Goal: Transaction & Acquisition: Download file/media

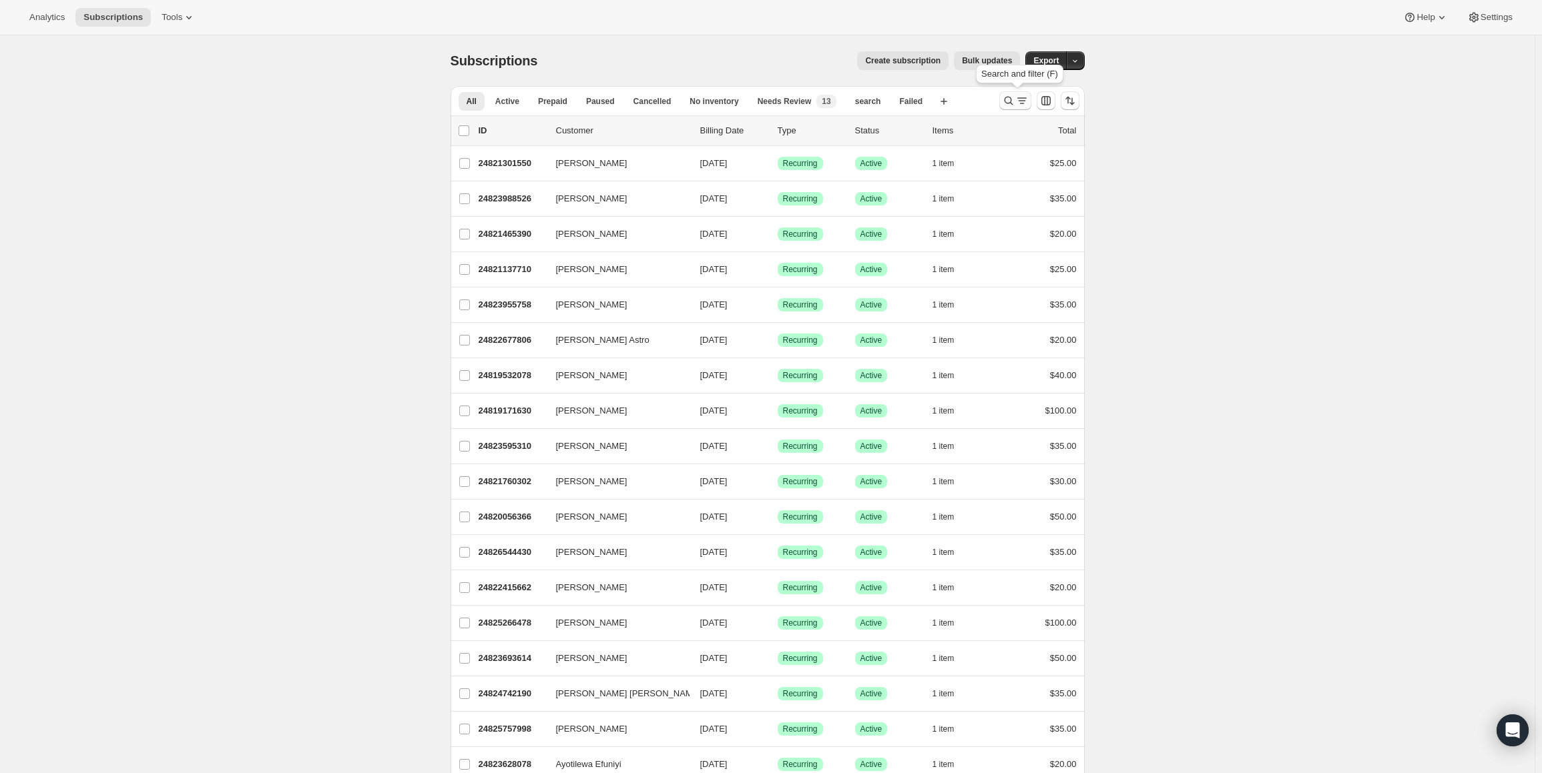
click at [1015, 99] on icon "Search and filter results" at bounding box center [1008, 100] width 13 height 13
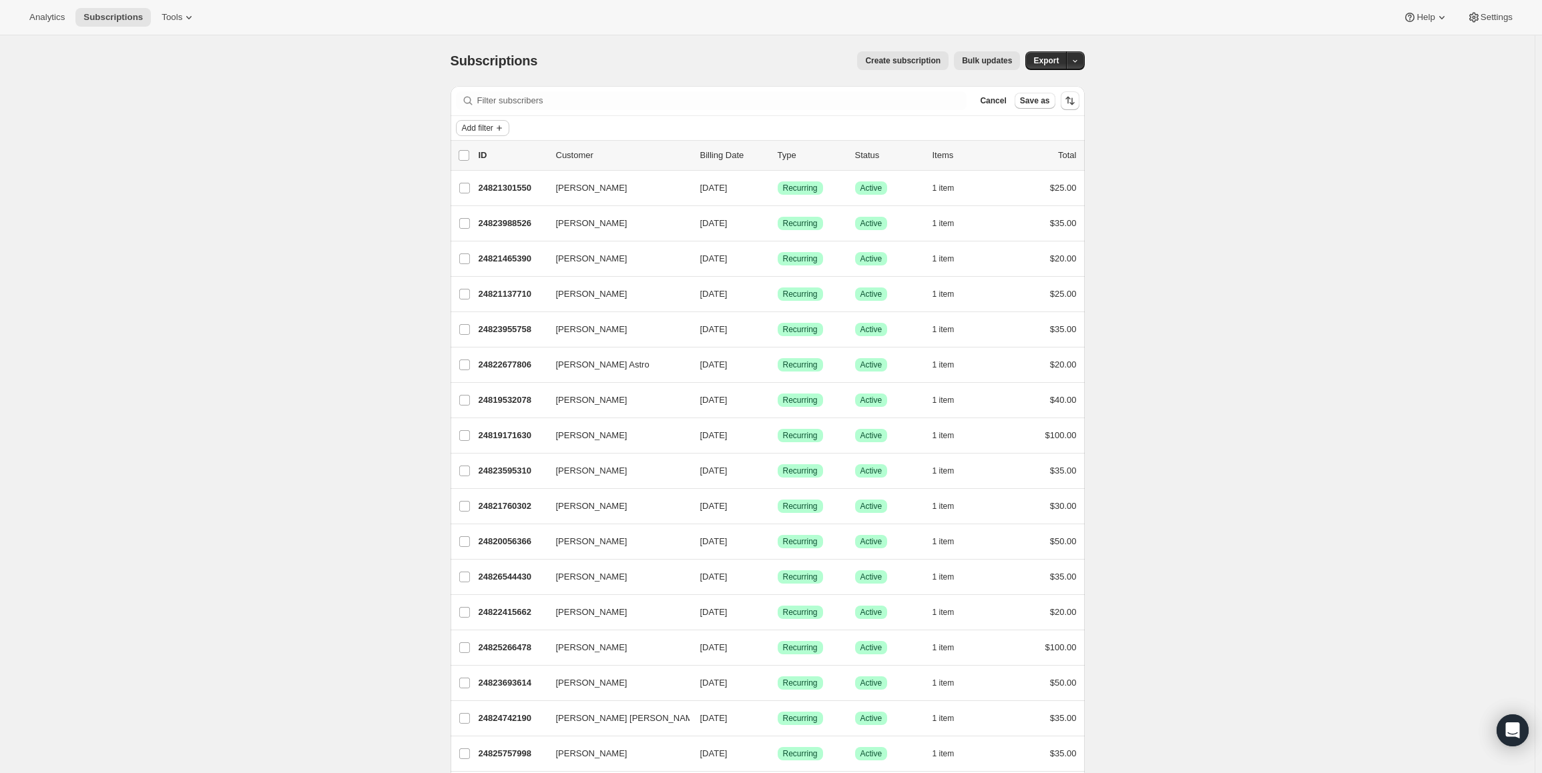
click at [503, 126] on icon "Add filter" at bounding box center [499, 128] width 11 height 11
click at [476, 305] on span "Created date" at bounding box center [483, 311] width 88 height 13
click at [475, 175] on span at bounding box center [473, 175] width 11 height 11
click at [468, 170] on input "Last 7 days" at bounding box center [468, 170] width 1 height 1
radio input "true"
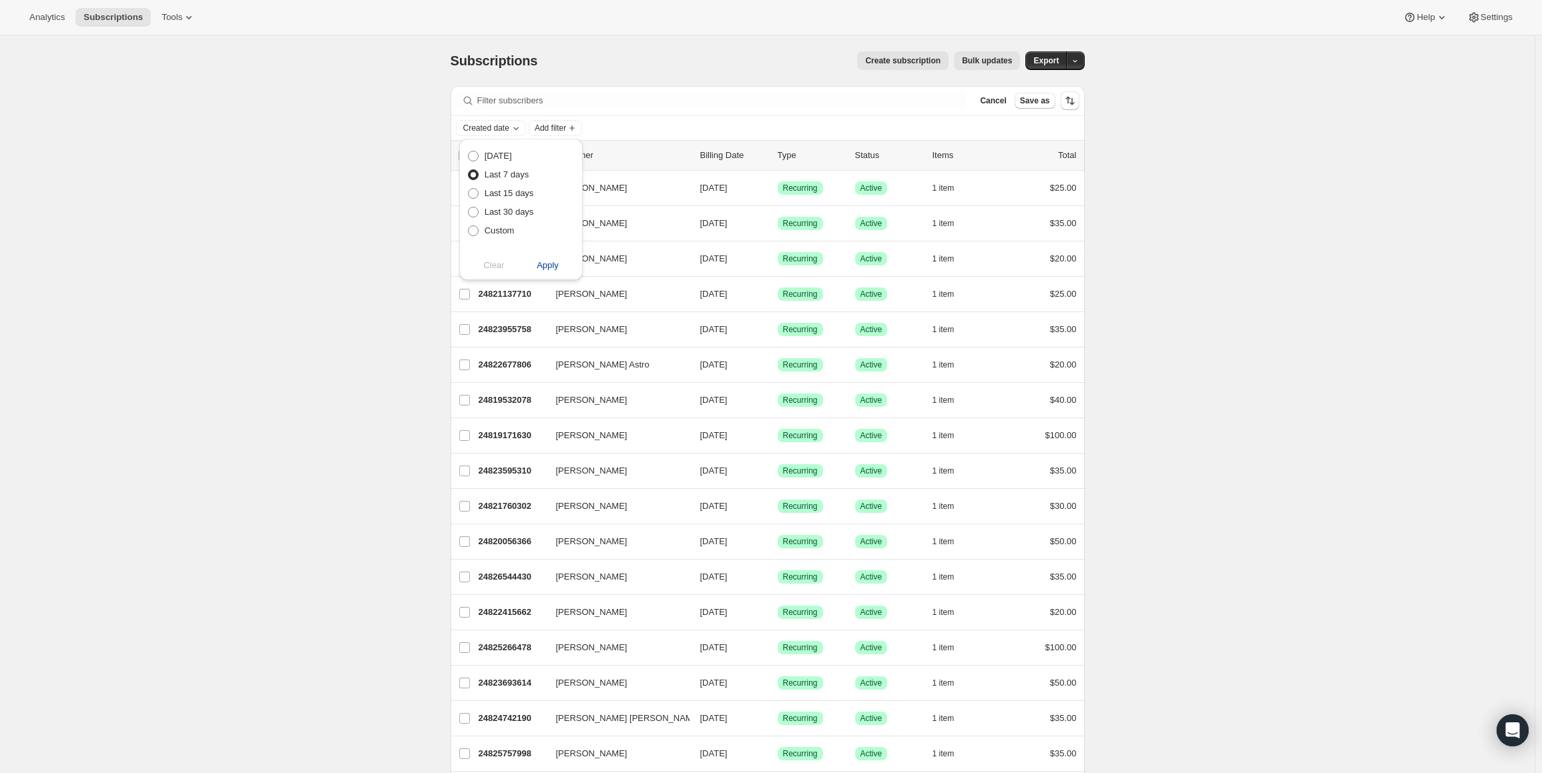
click at [541, 266] on span "Apply" at bounding box center [548, 265] width 22 height 13
click at [1048, 60] on span "Export" at bounding box center [1045, 60] width 25 height 11
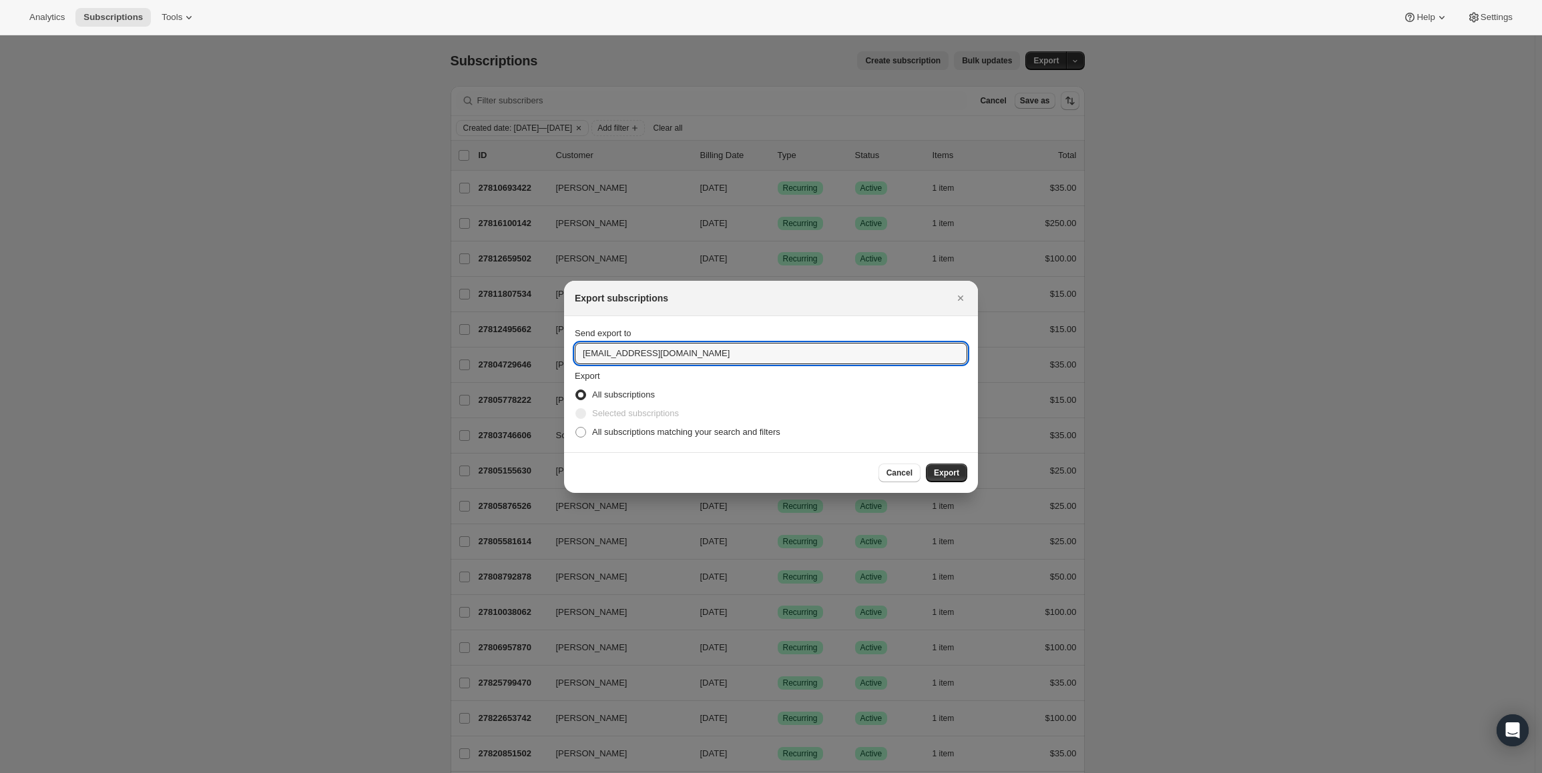
drag, startPoint x: 701, startPoint y: 356, endPoint x: 555, endPoint y: 348, distance: 147.0
type input "[PERSON_NAME][EMAIL_ADDRESS][DOMAIN_NAME]"
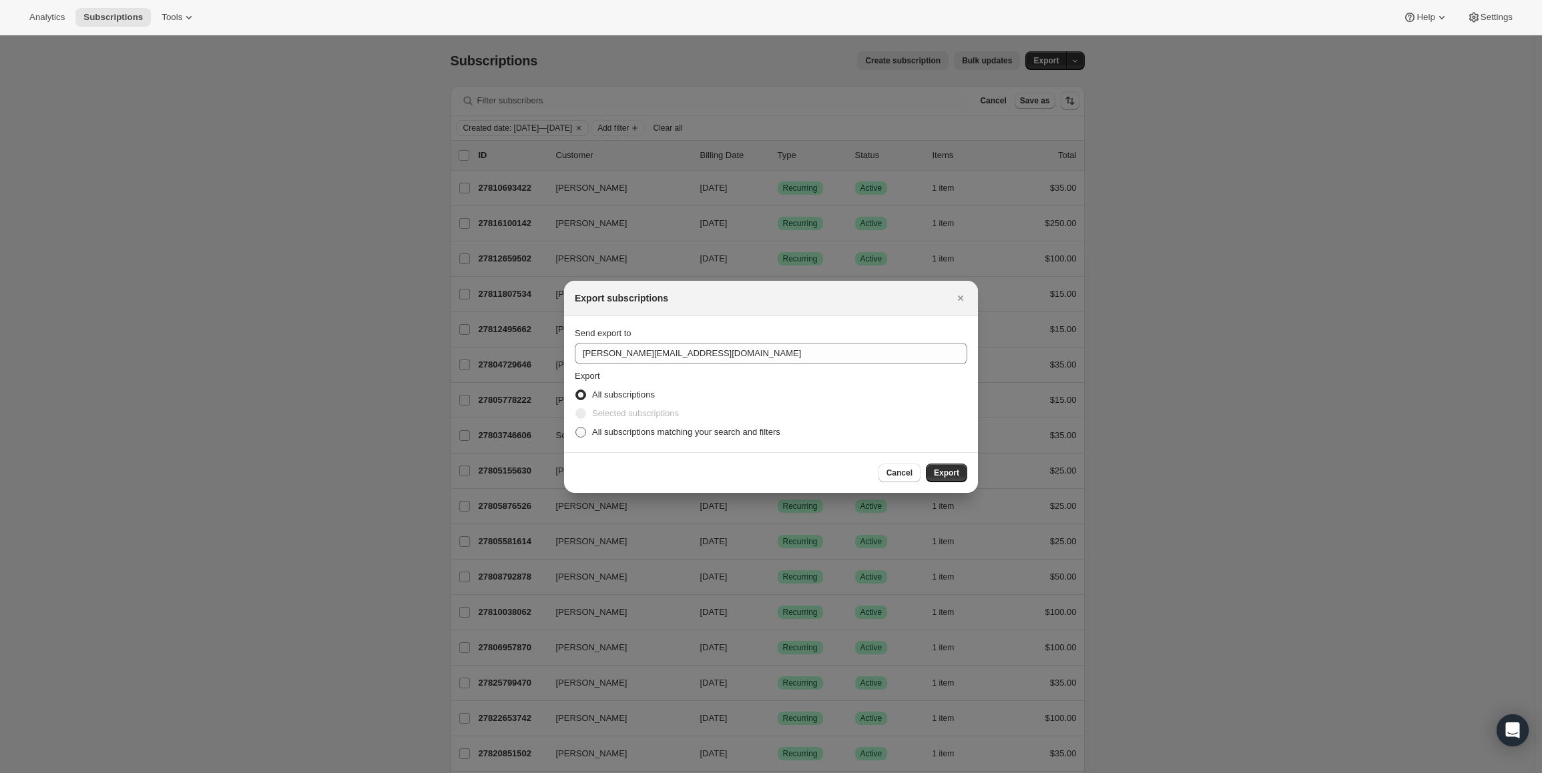
click at [581, 430] on span ":ra:" at bounding box center [580, 432] width 11 height 11
click at [576, 428] on input "All subscriptions matching your search and filters" at bounding box center [575, 427] width 1 height 1
radio input "true"
click at [945, 470] on span "Export" at bounding box center [946, 473] width 25 height 11
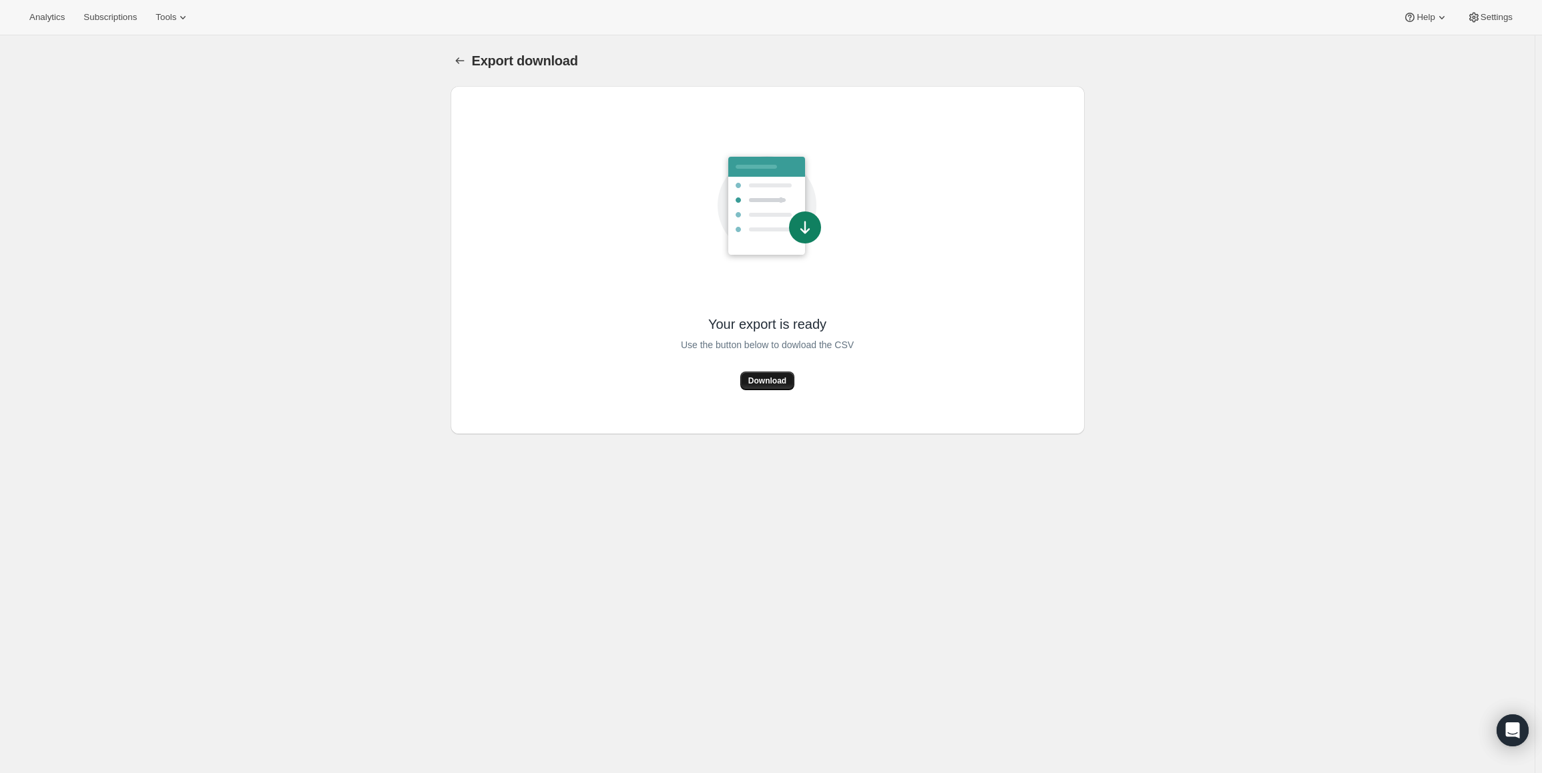
click at [781, 381] on span "Download" at bounding box center [767, 381] width 38 height 11
click at [771, 380] on span "Download" at bounding box center [767, 381] width 38 height 11
